Goal: Information Seeking & Learning: Learn about a topic

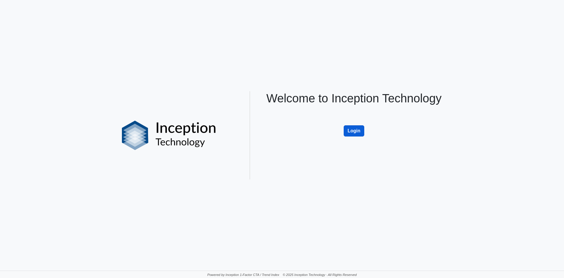
click at [350, 126] on button "Login" at bounding box center [354, 130] width 21 height 11
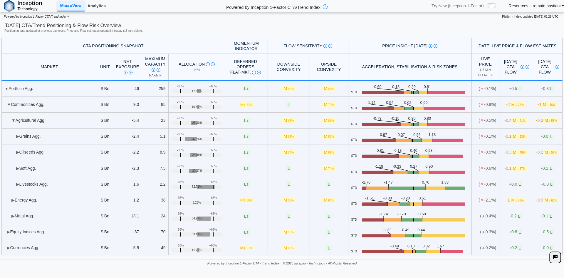
click at [99, 7] on link "Analytics" at bounding box center [96, 6] width 23 height 10
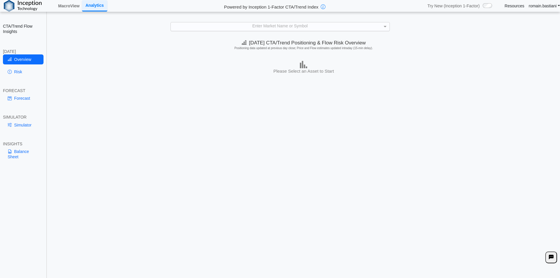
click at [329, 29] on div "Enter Market Name or Symbol" at bounding box center [280, 26] width 219 height 8
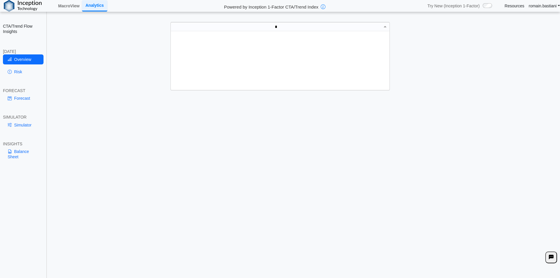
scroll to position [82, 0]
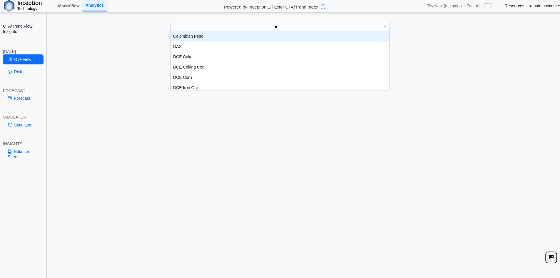
type input "**"
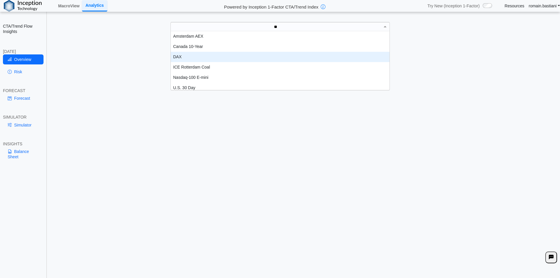
click at [214, 54] on div "DAX" at bounding box center [280, 57] width 219 height 10
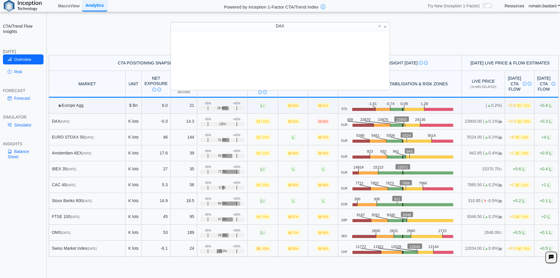
scroll to position [54, 214]
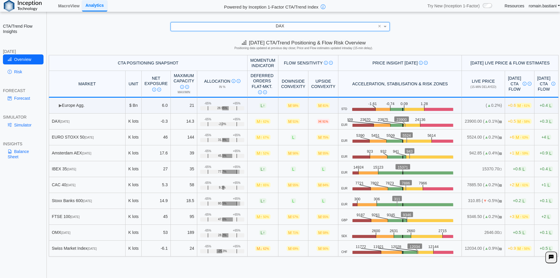
click at [267, 26] on div "DAX" at bounding box center [280, 26] width 219 height 8
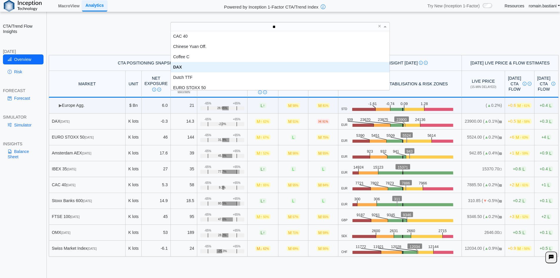
scroll to position [6, 214]
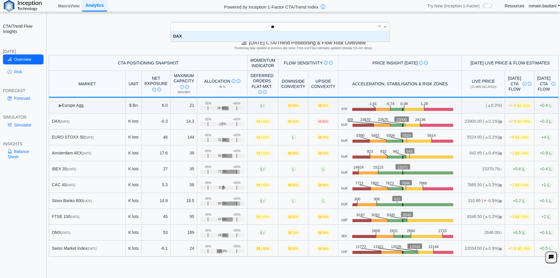
type input "***"
click at [262, 35] on div "DAX" at bounding box center [280, 36] width 219 height 10
